Goal: Check status: Check status

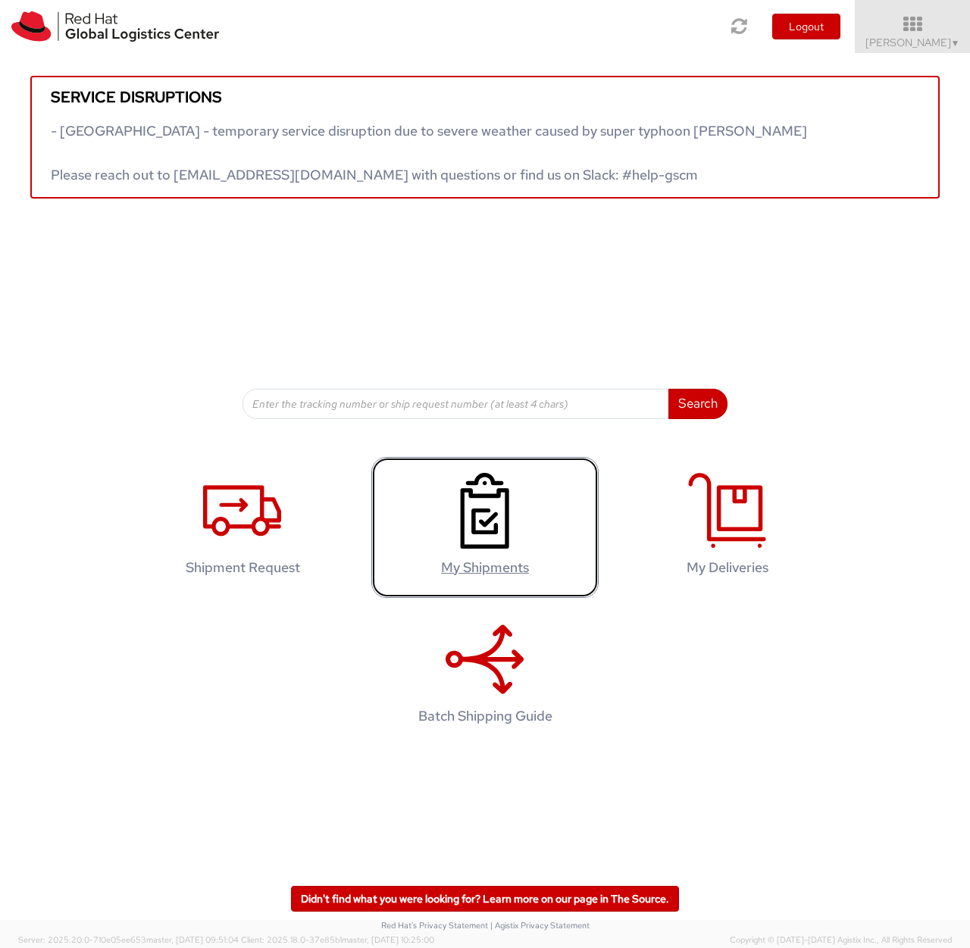
click at [488, 570] on h4 "My Shipments" at bounding box center [484, 567] width 195 height 15
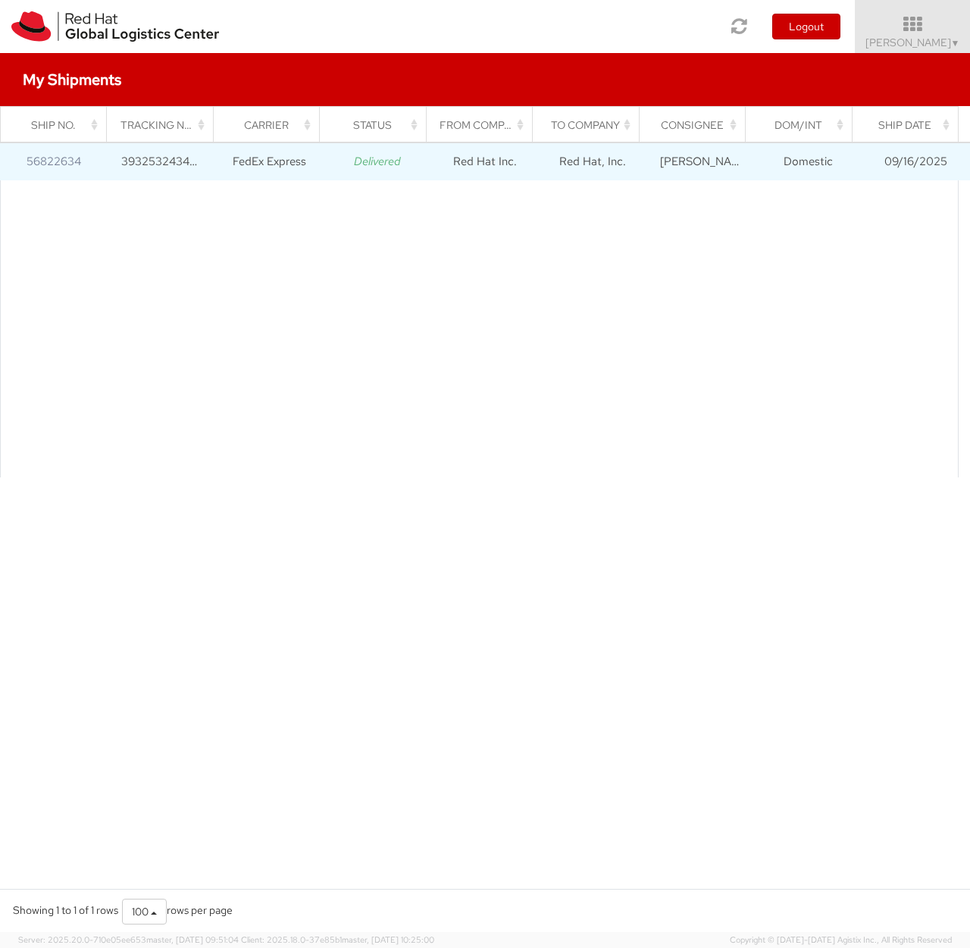
click at [492, 168] on td "Red Hat Inc." at bounding box center [485, 161] width 108 height 38
click at [60, 158] on link "56822634" at bounding box center [54, 161] width 55 height 15
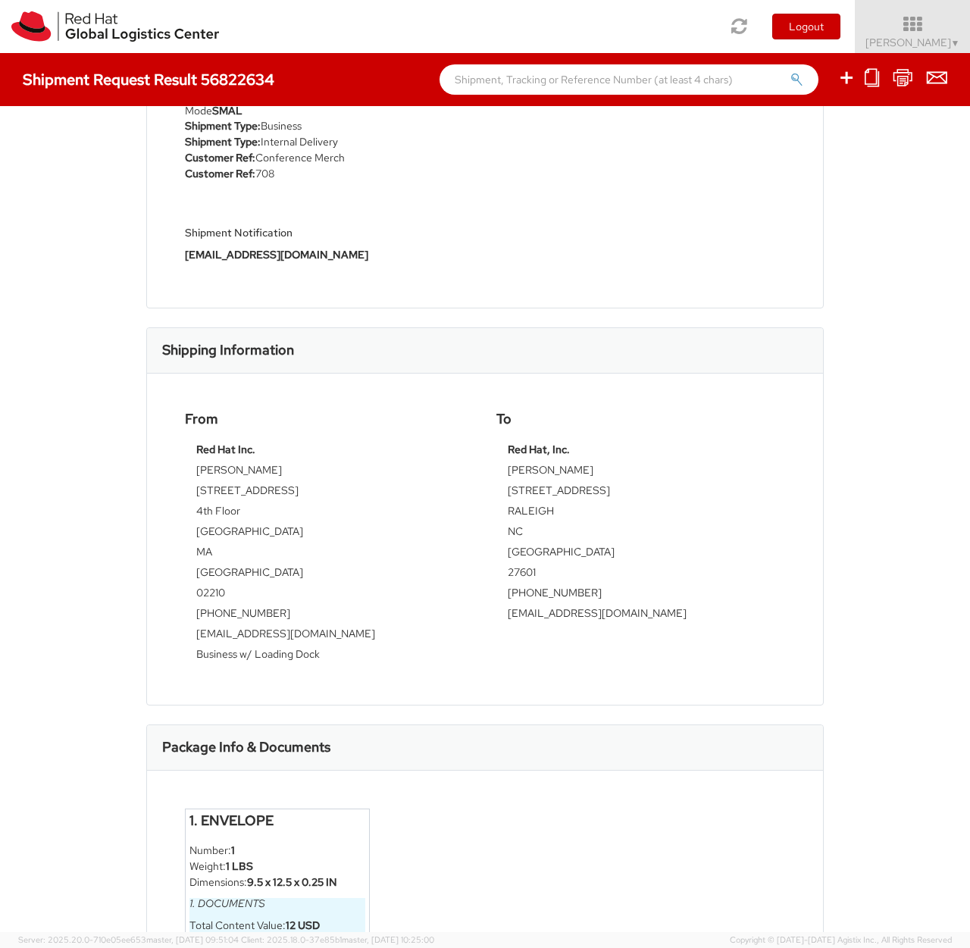
scroll to position [339, 0]
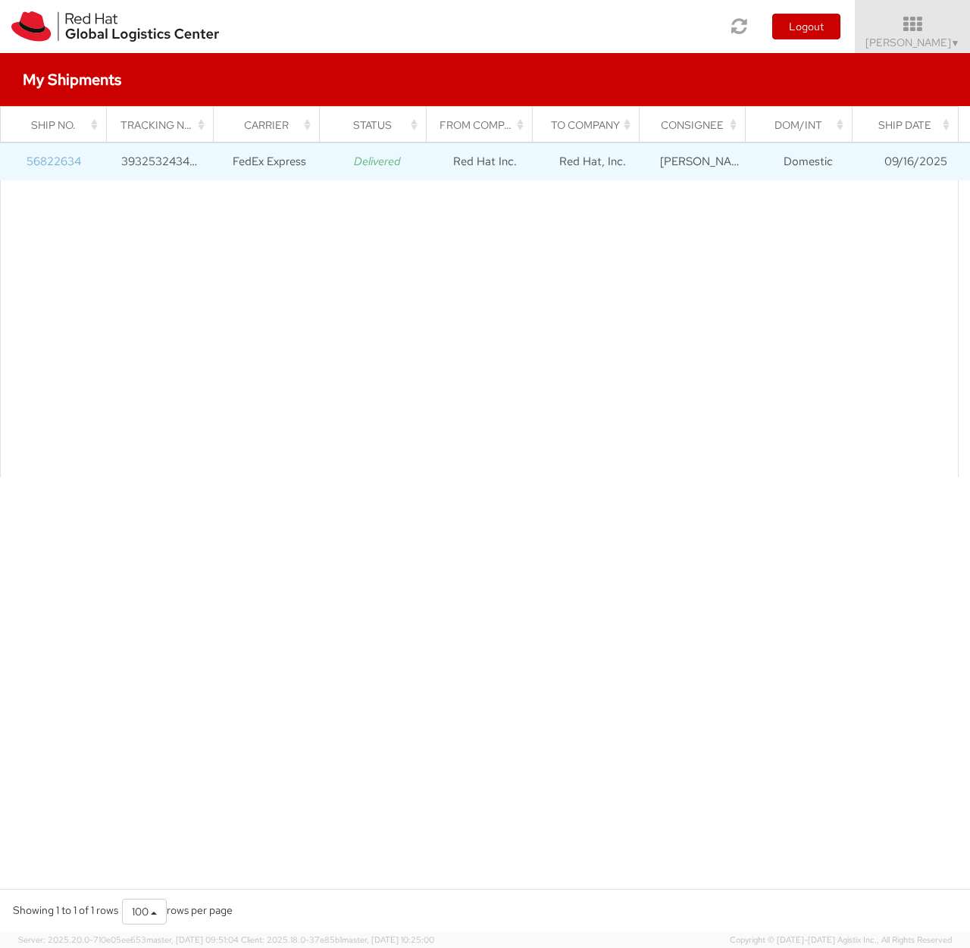
click at [40, 162] on link "56822634" at bounding box center [54, 161] width 55 height 15
